Goal: Download file/media

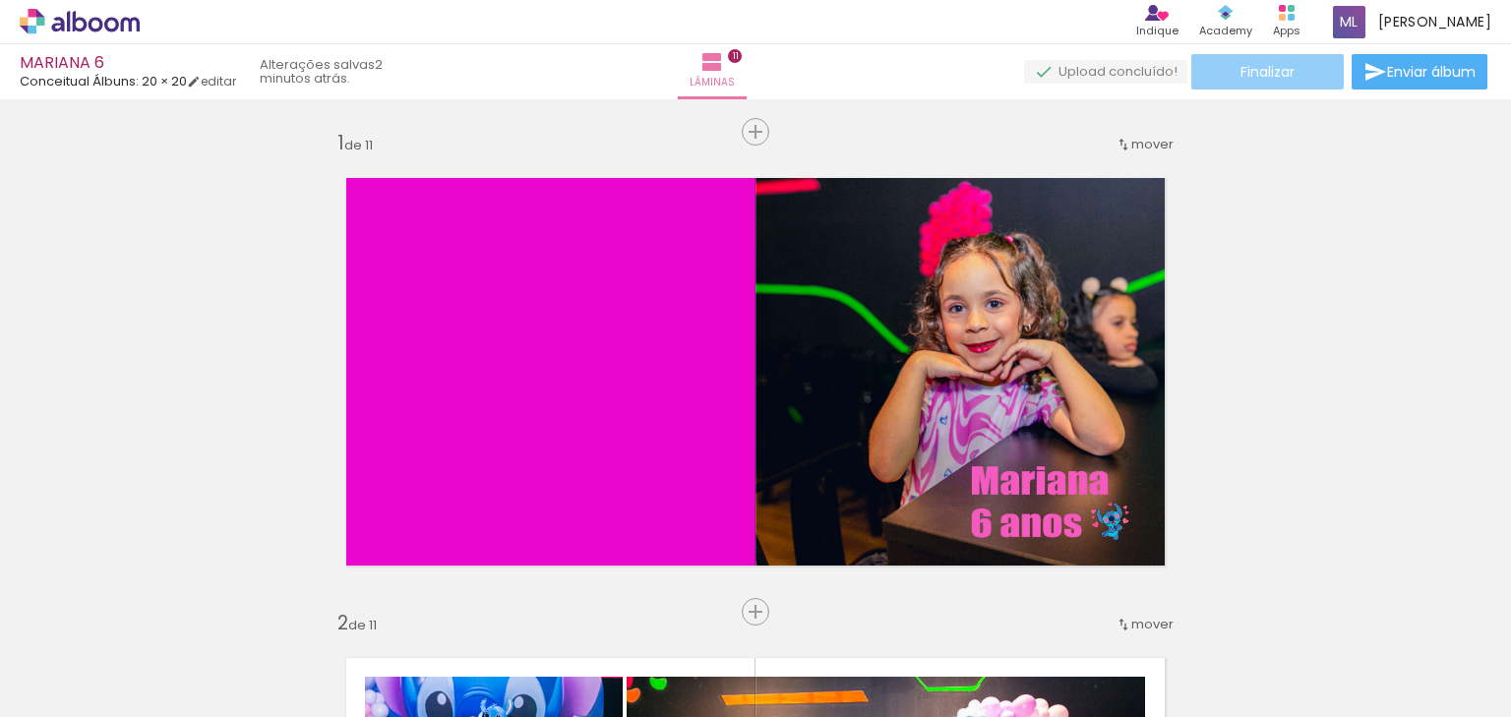
click at [1273, 72] on span "Finalizar" at bounding box center [1268, 72] width 54 height 14
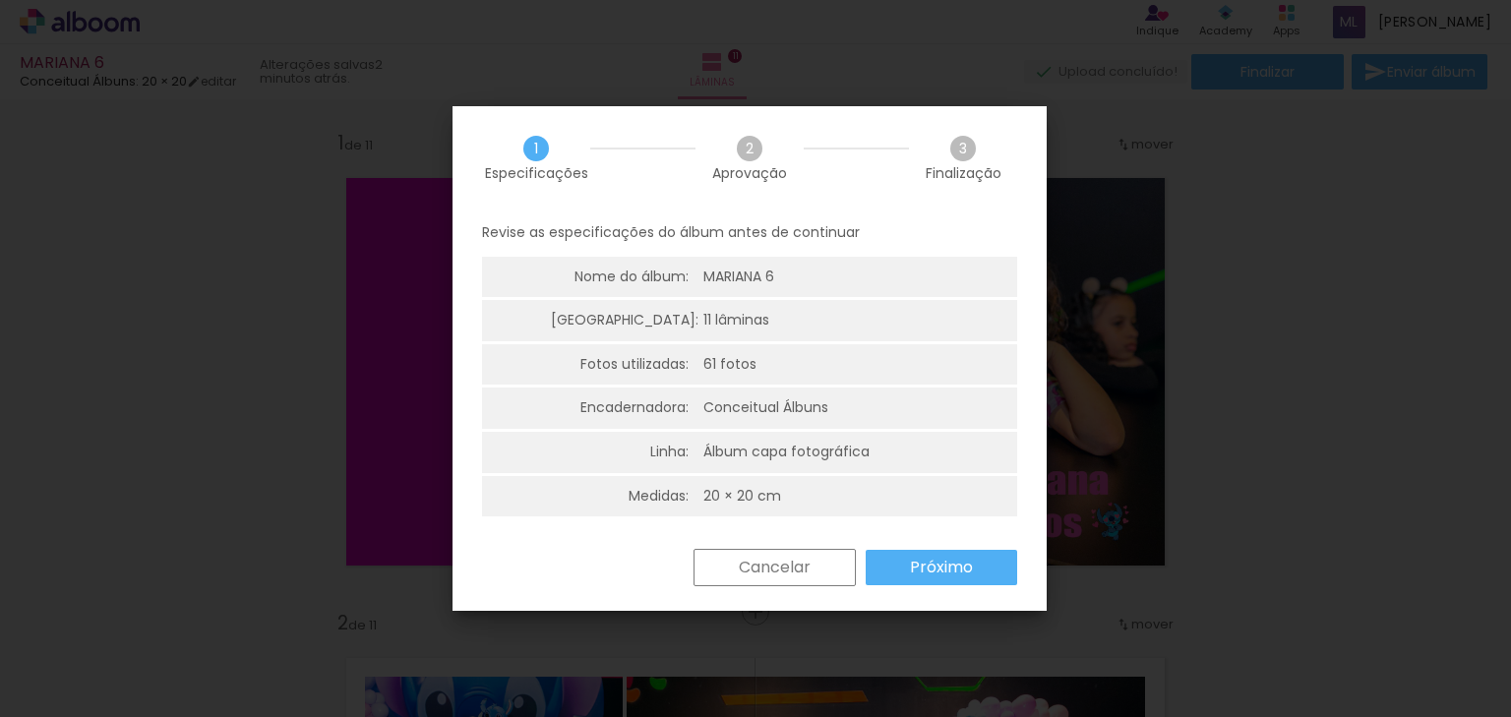
click at [0, 0] on slot "Próximo" at bounding box center [0, 0] width 0 height 0
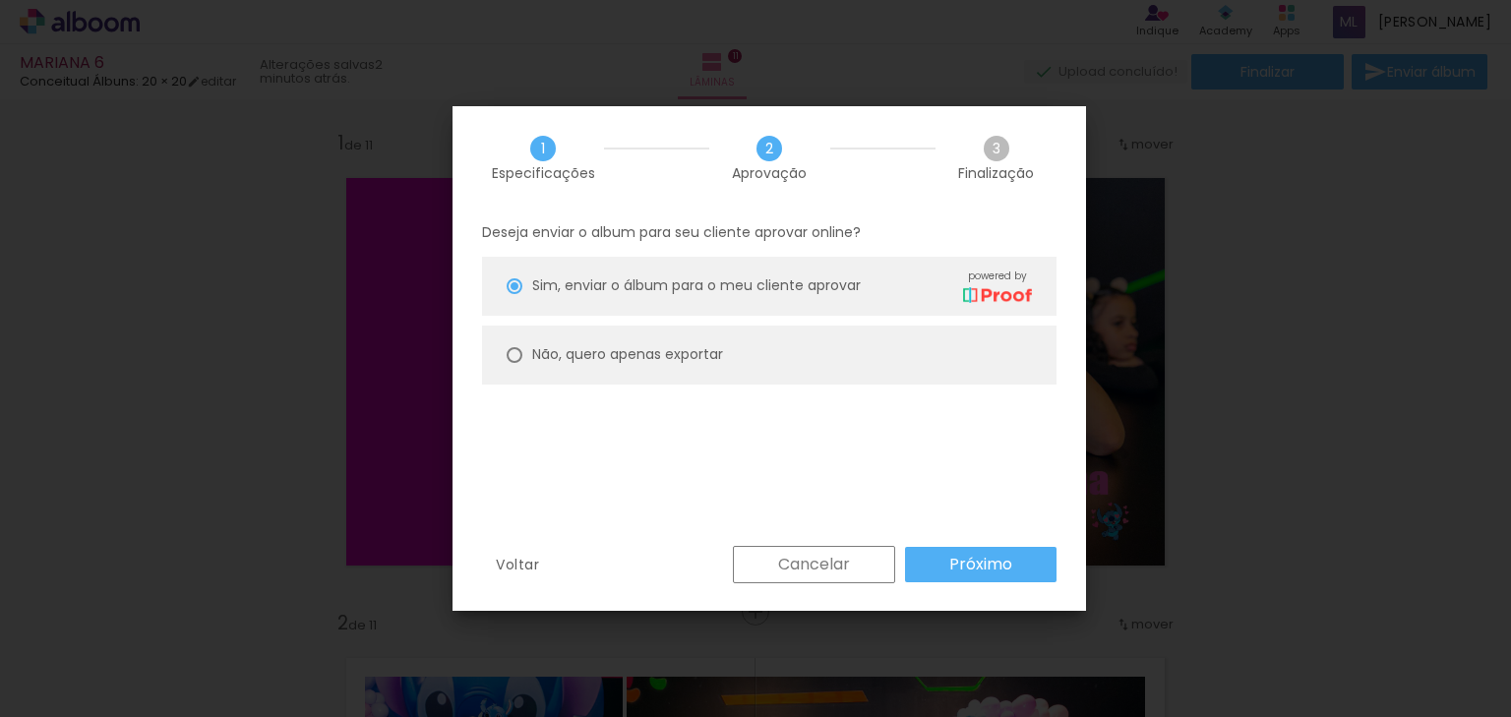
click at [0, 0] on slot "Não, quero apenas exportar" at bounding box center [0, 0] width 0 height 0
type paper-radio-button "on"
click at [0, 0] on slot "Próximo" at bounding box center [0, 0] width 0 height 0
type input "Alta, 300 DPI"
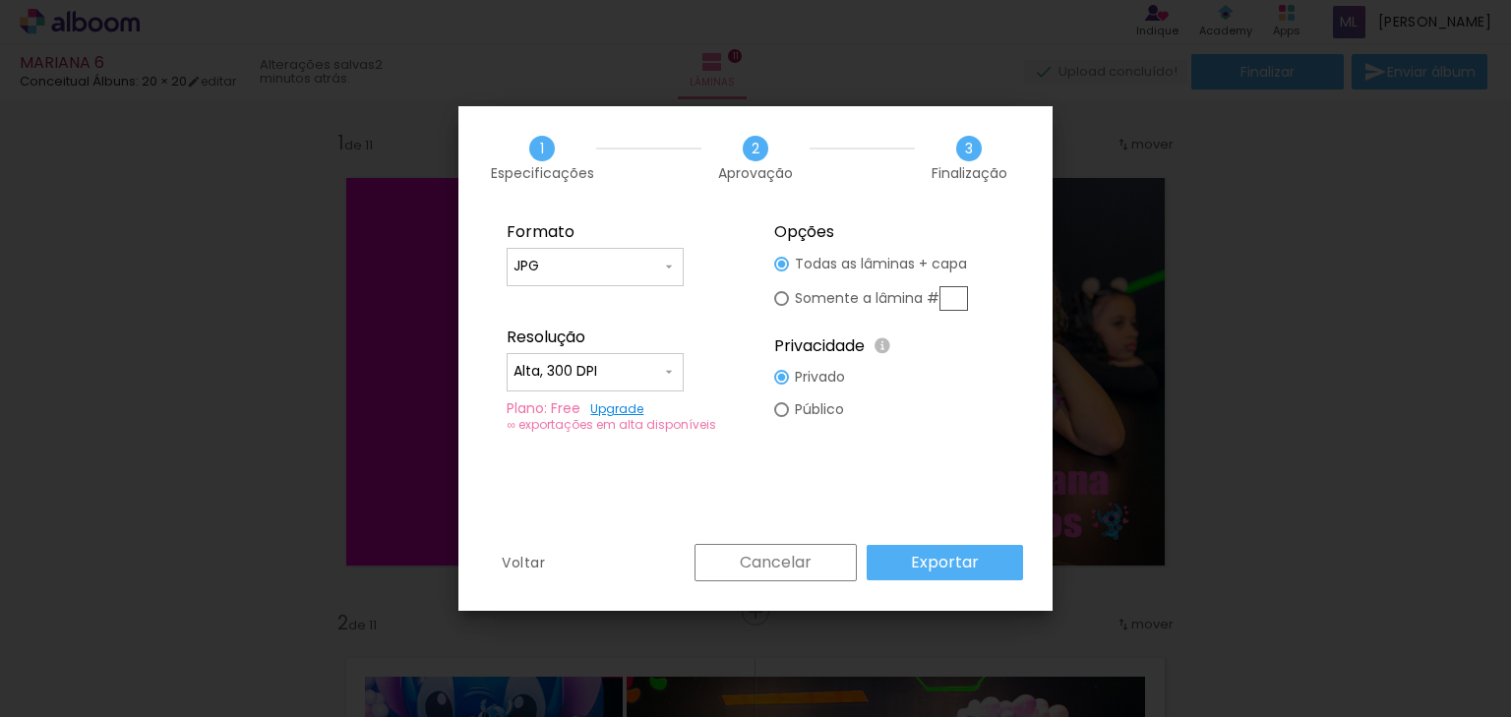
click at [0, 0] on iron-icon at bounding box center [0, 0] width 0 height 0
click at [0, 0] on paper-item "PDF" at bounding box center [0, 0] width 0 height 0
type input "PDF"
click at [0, 0] on slot "Exportar" at bounding box center [0, 0] width 0 height 0
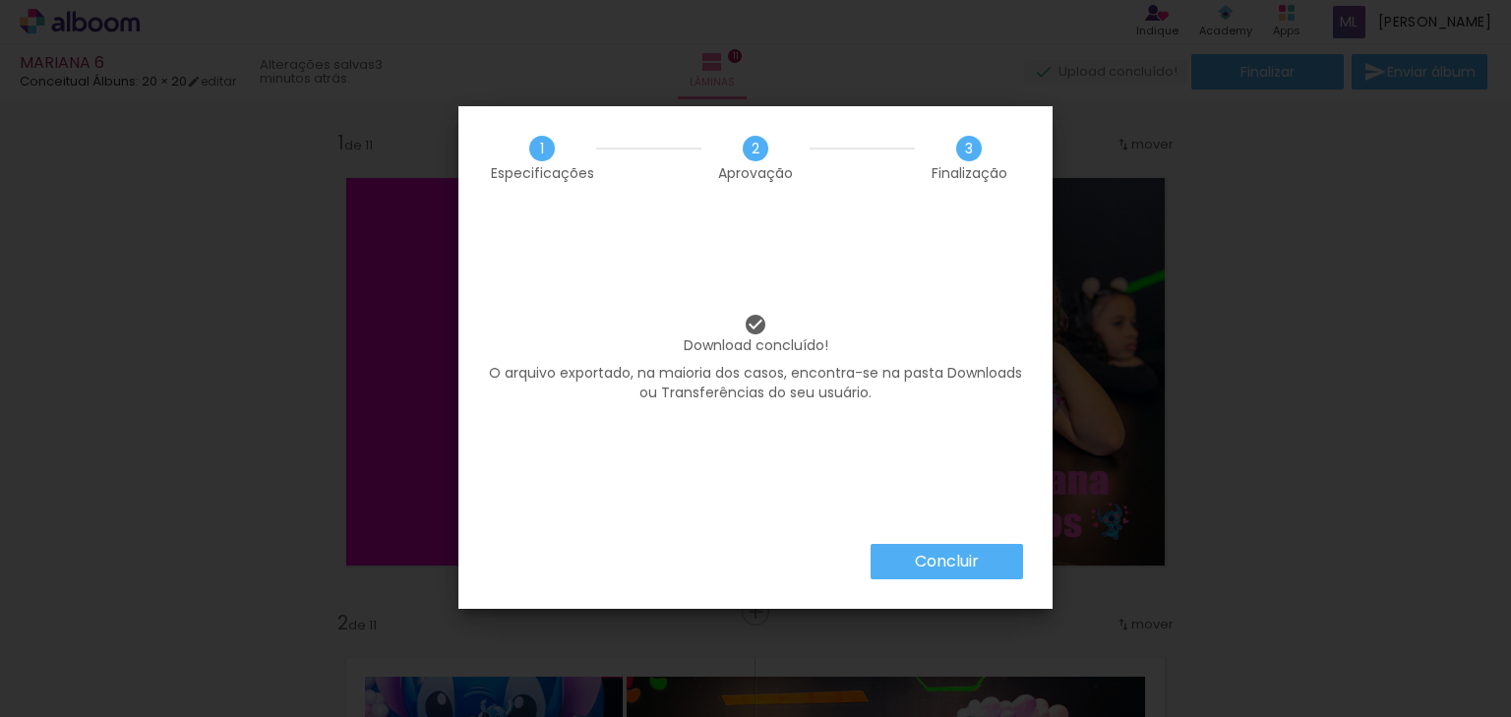
click at [1277, 263] on iron-overlay-backdrop at bounding box center [755, 358] width 1511 height 717
drag, startPoint x: 923, startPoint y: 558, endPoint x: 1036, endPoint y: 253, distance: 325.3
click at [0, 0] on slot "Concluir" at bounding box center [0, 0] width 0 height 0
